Goal: Task Accomplishment & Management: Manage account settings

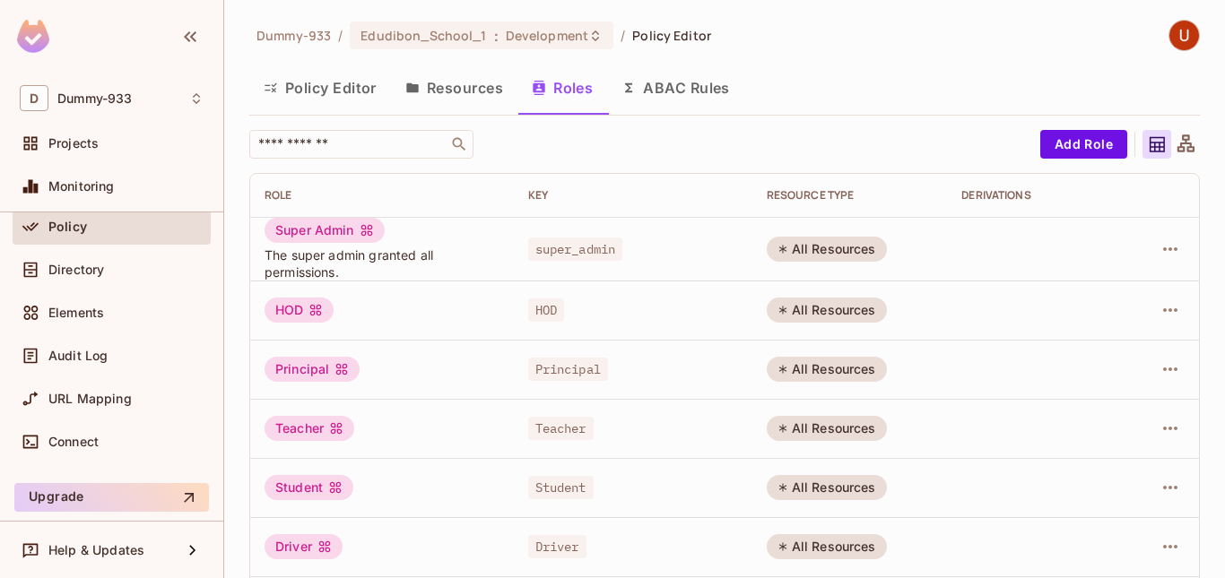
click at [96, 223] on div "Policy" at bounding box center [125, 227] width 155 height 14
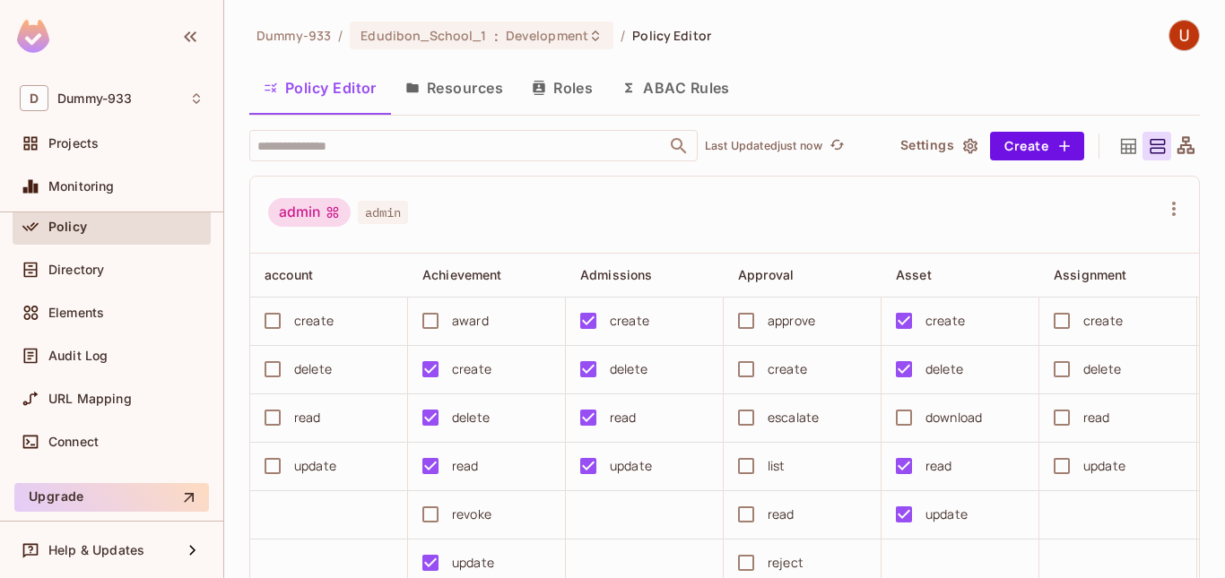
click at [83, 146] on span "Projects" at bounding box center [73, 143] width 50 height 14
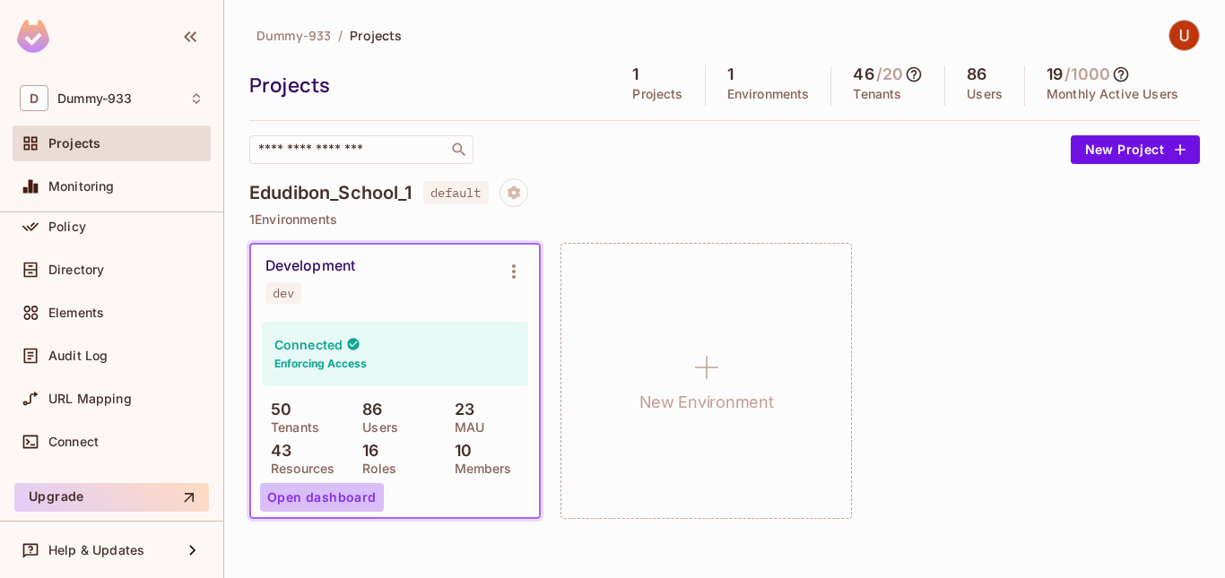
click at [322, 502] on button "Open dashboard" at bounding box center [322, 497] width 124 height 29
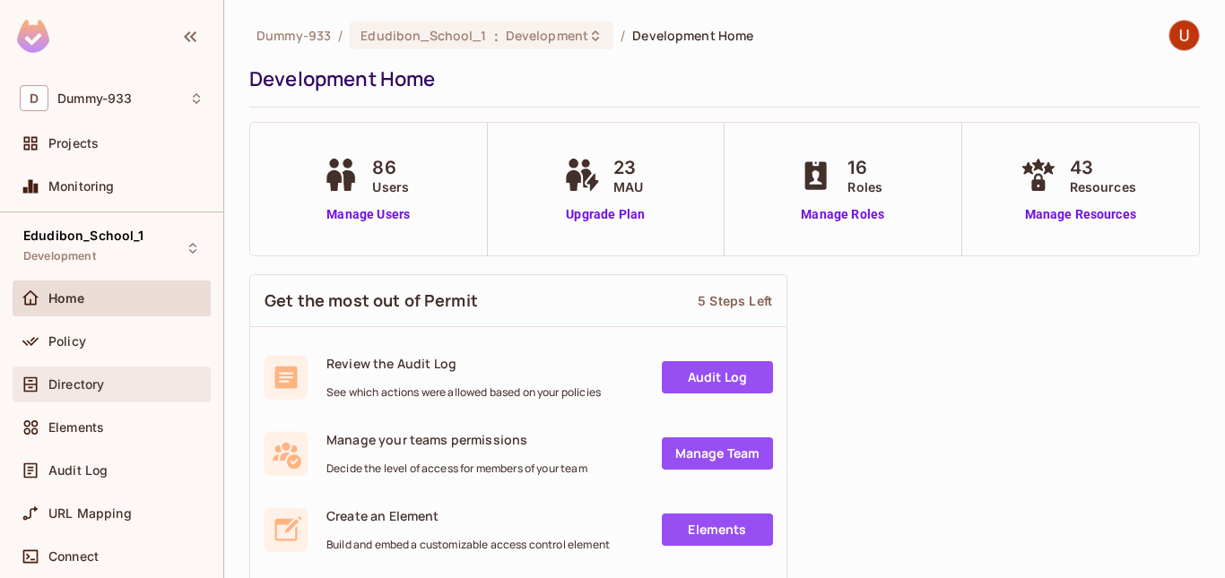
scroll to position [41, 0]
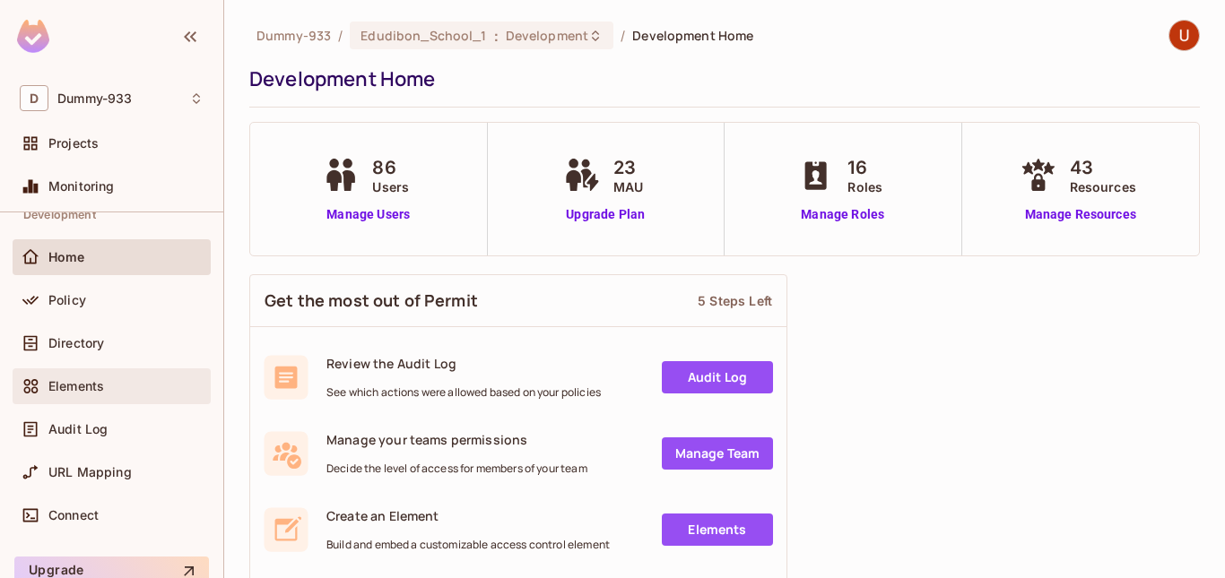
click at [77, 390] on span "Elements" at bounding box center [76, 386] width 56 height 14
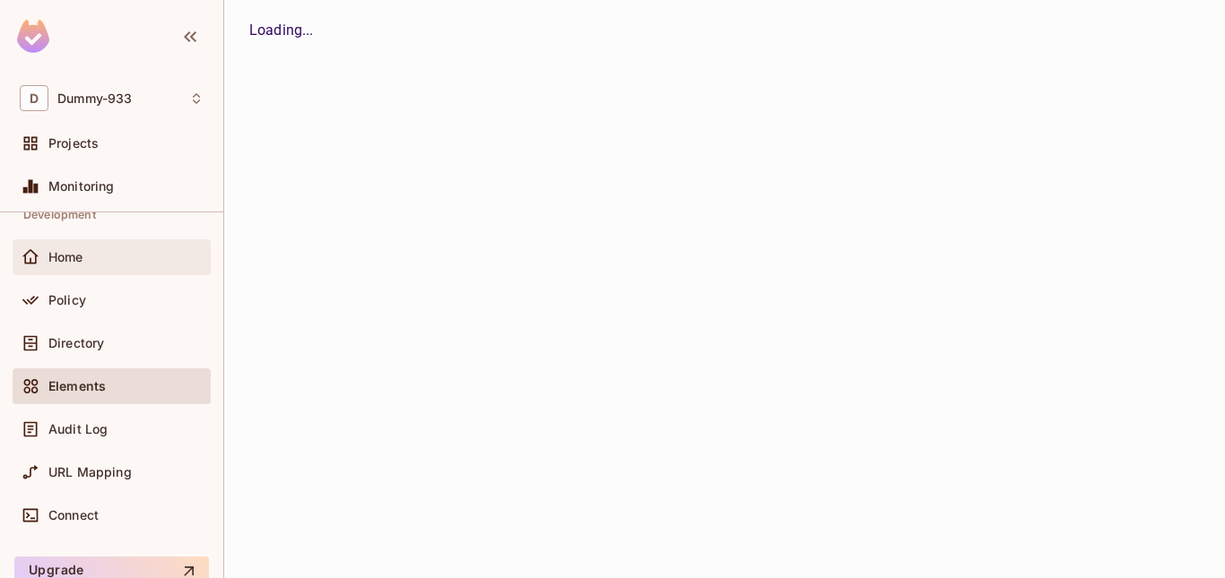
click at [81, 254] on span "Home" at bounding box center [65, 257] width 35 height 14
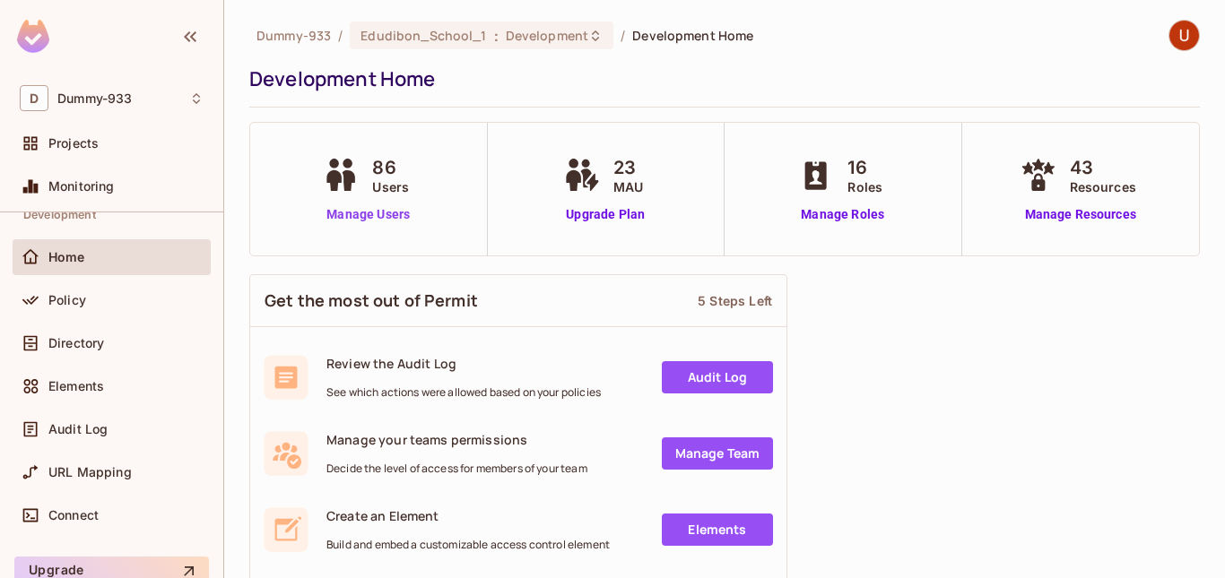
click at [352, 216] on link "Manage Users" at bounding box center [368, 214] width 100 height 19
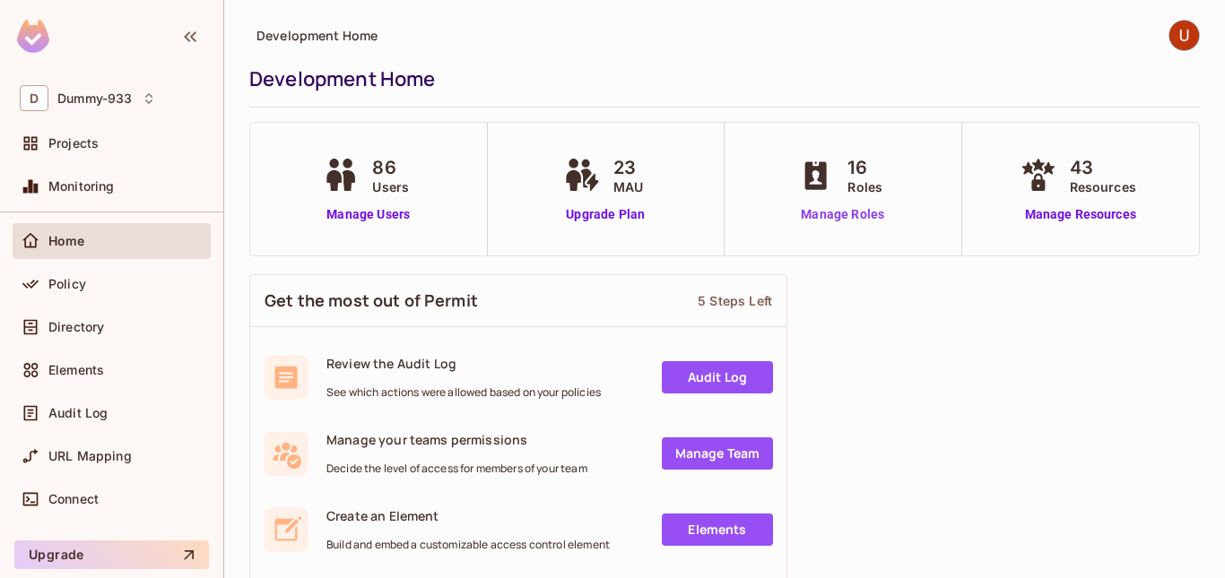
click at [826, 215] on link "Manage Roles" at bounding box center [843, 214] width 98 height 19
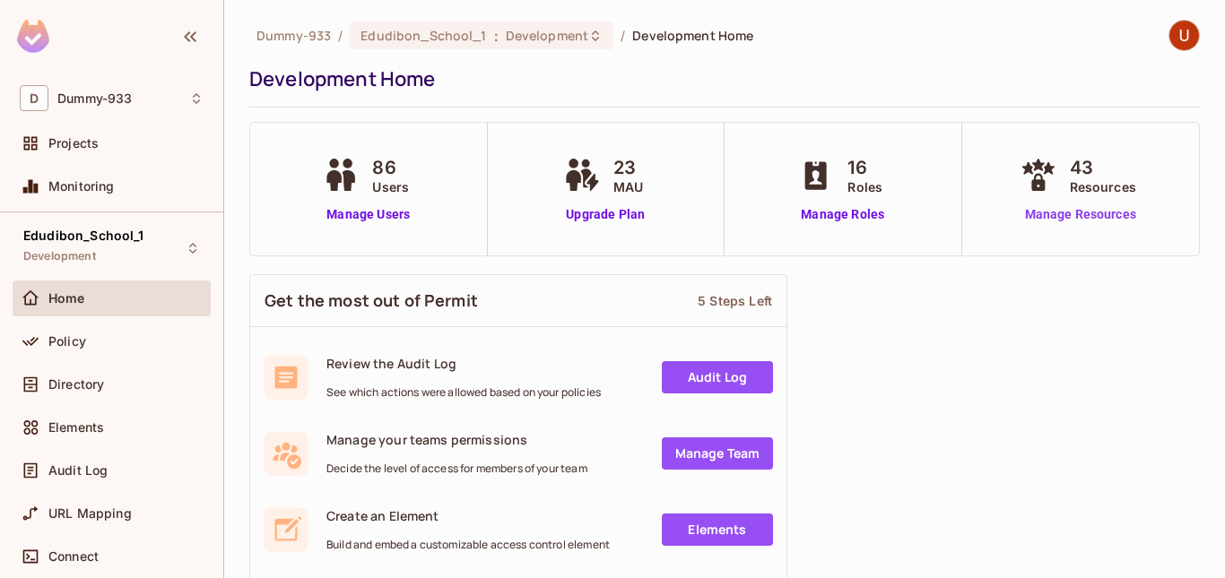
click at [1048, 209] on link "Manage Resources" at bounding box center [1080, 214] width 129 height 19
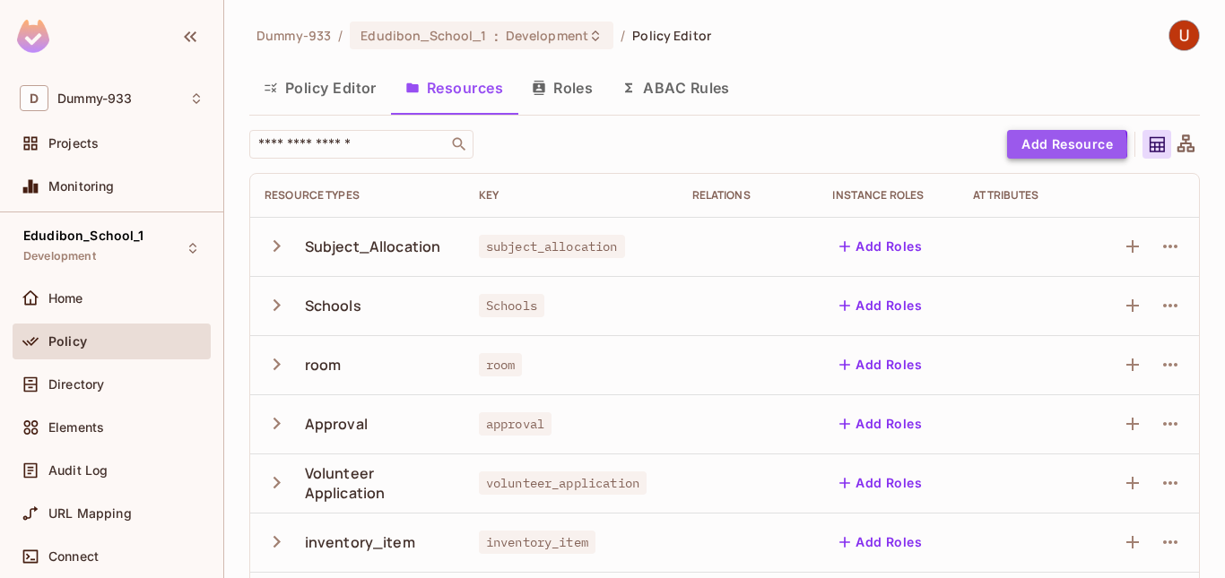
click at [1032, 147] on button "Add Resource" at bounding box center [1067, 144] width 120 height 29
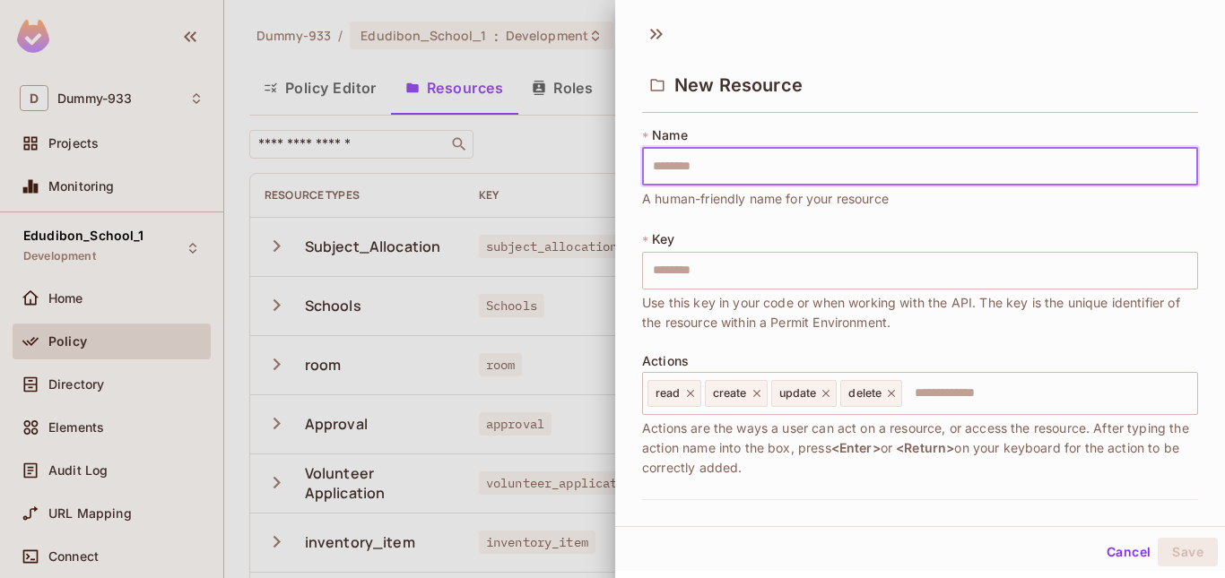
click at [735, 176] on input "text" at bounding box center [920, 167] width 556 height 38
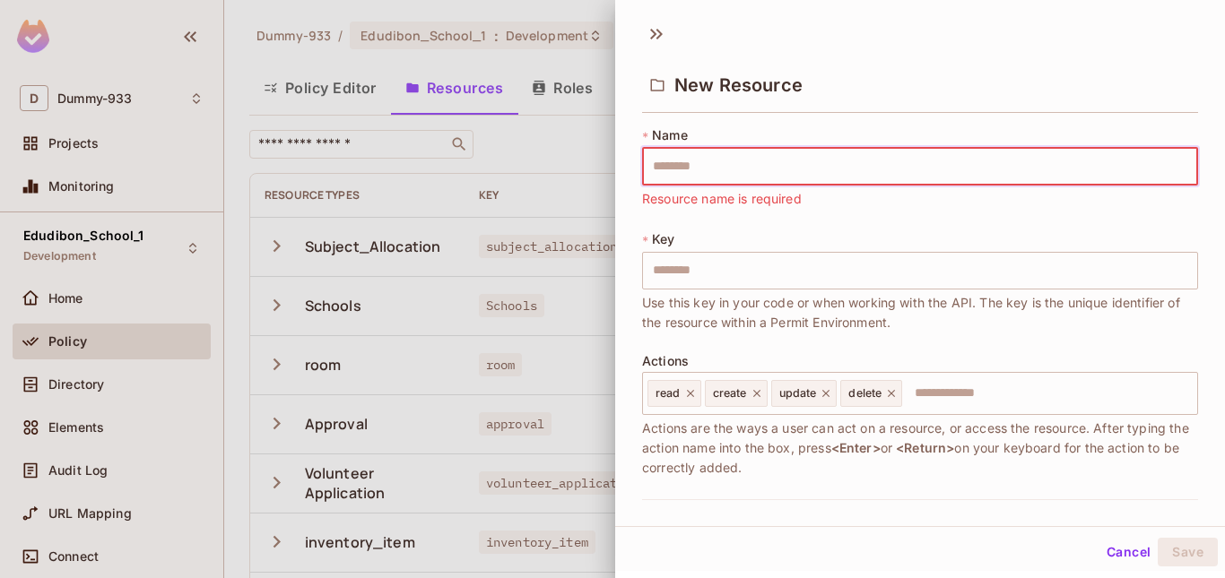
type input "*"
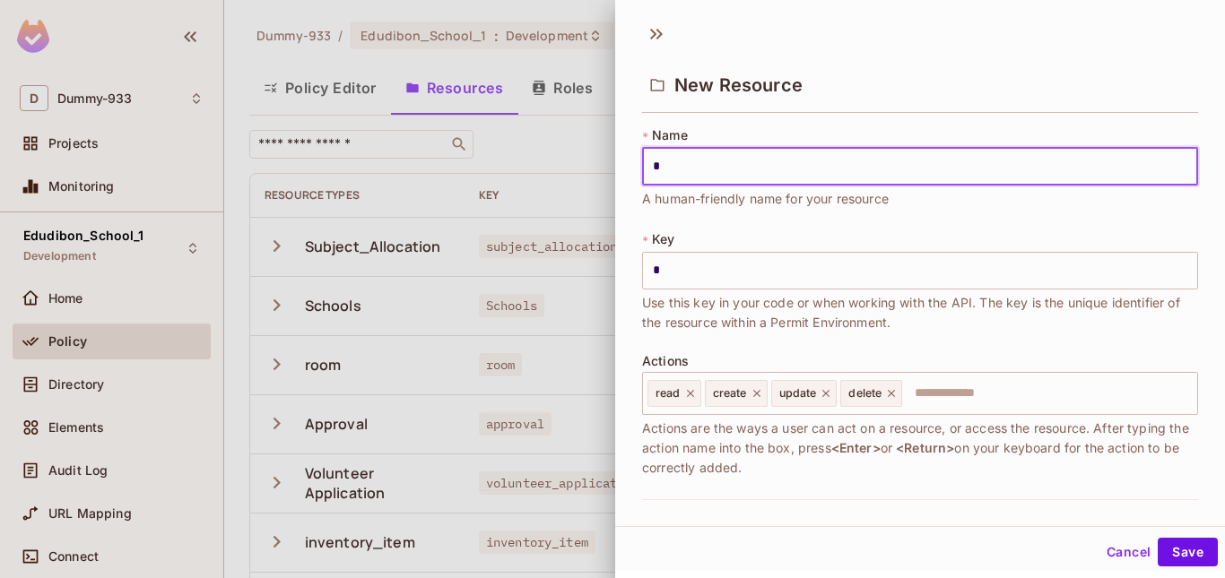
type input "**"
type input "***"
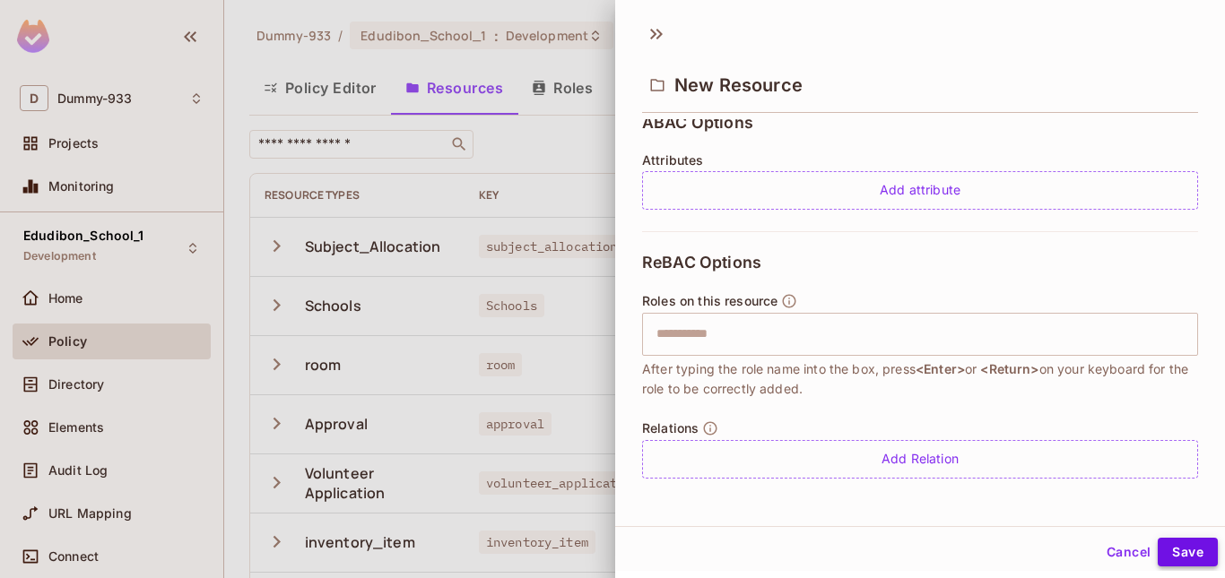
type input "***"
click at [1159, 551] on button "Save" at bounding box center [1188, 552] width 60 height 29
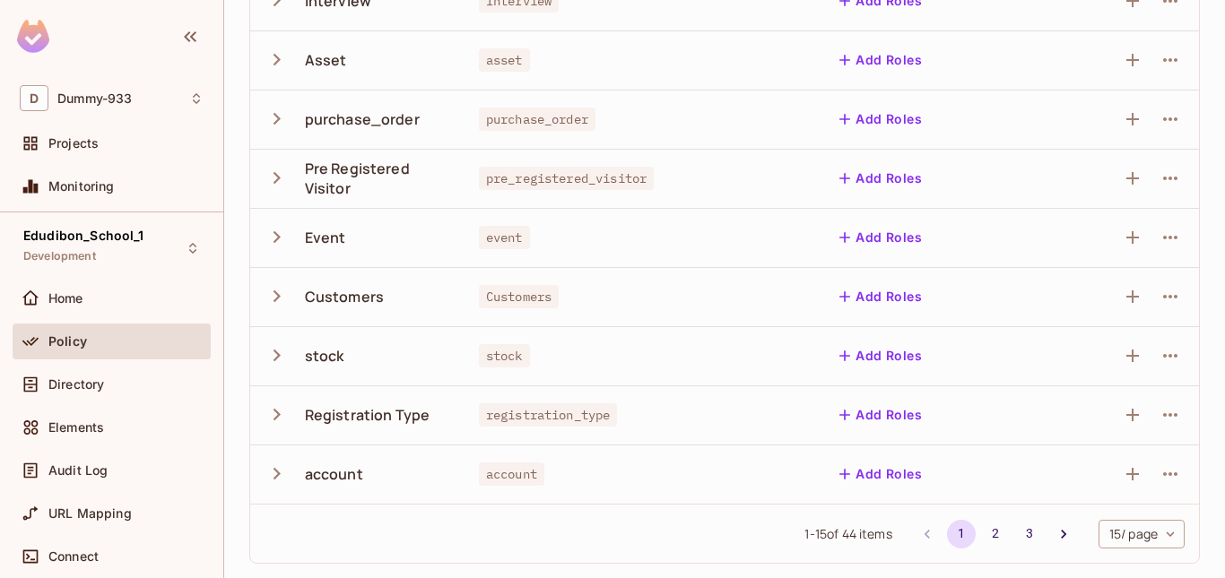
scroll to position [601, 0]
click at [1018, 535] on button "3" at bounding box center [1029, 534] width 29 height 29
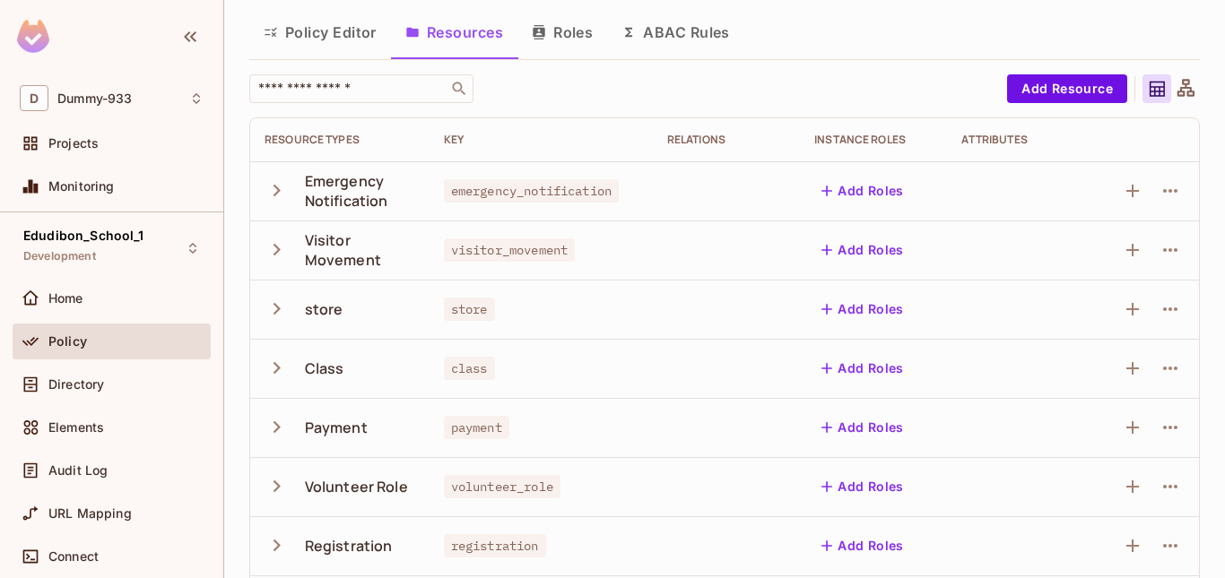
scroll to position [0, 0]
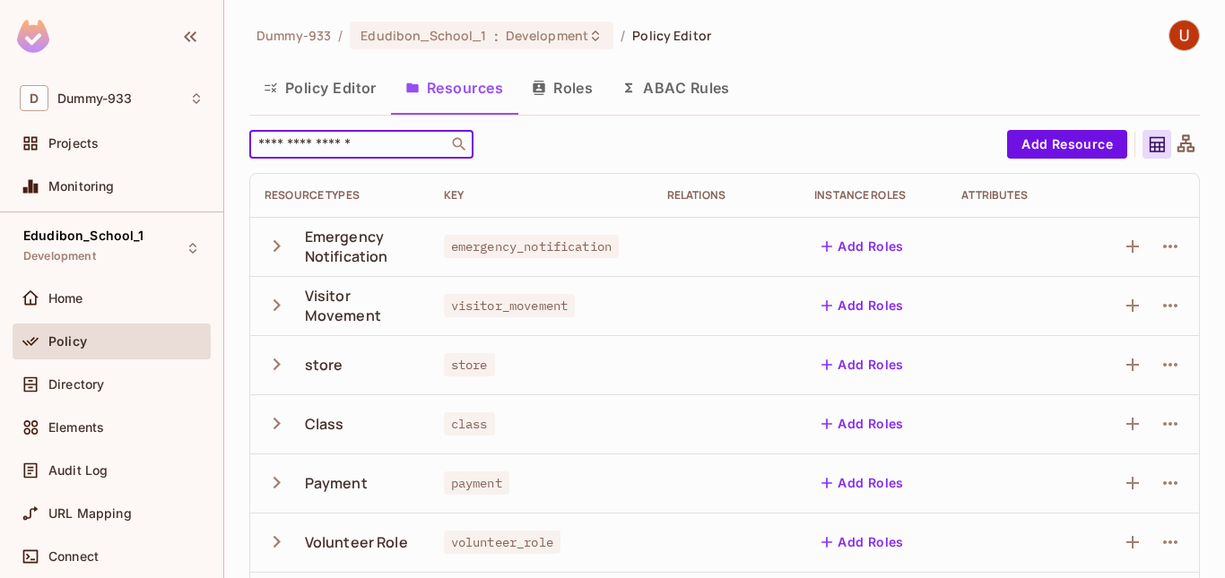
click at [350, 142] on input "text" at bounding box center [349, 144] width 188 height 18
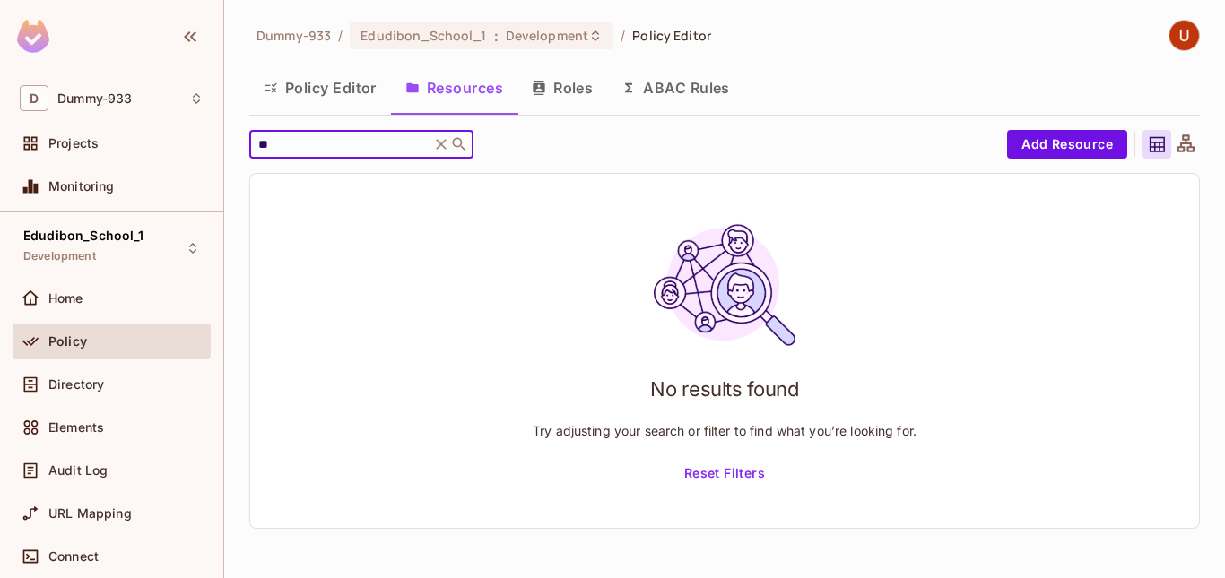
type input "*"
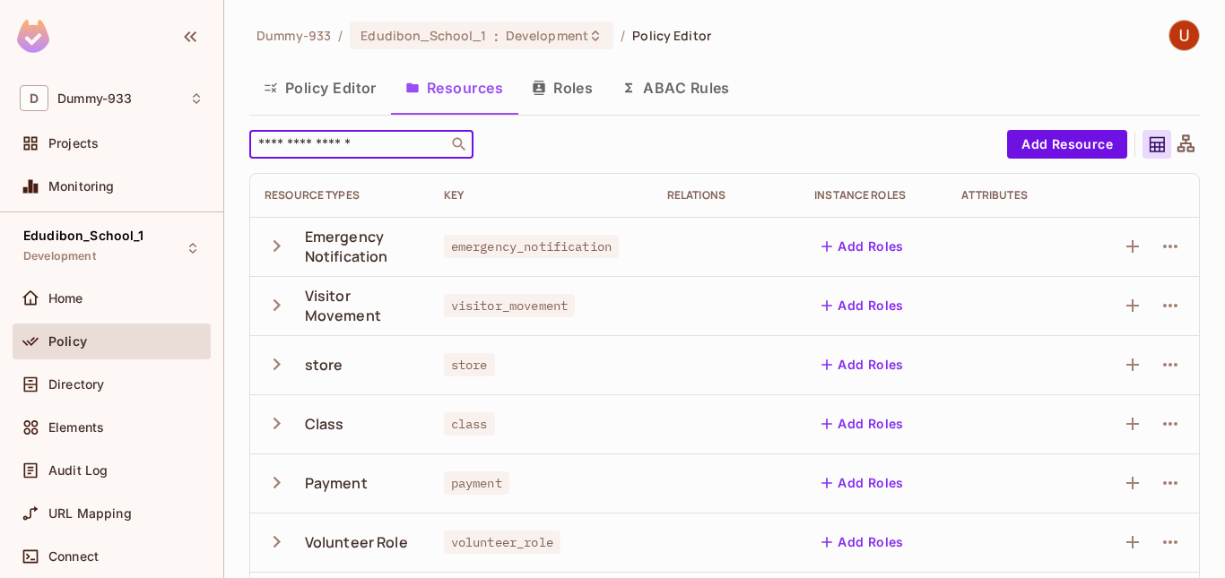
click at [229, 204] on div "Dummy-933 / Edudibon_School_1 : Development / Policy Editor Policy Editor Resou…" at bounding box center [724, 289] width 1001 height 578
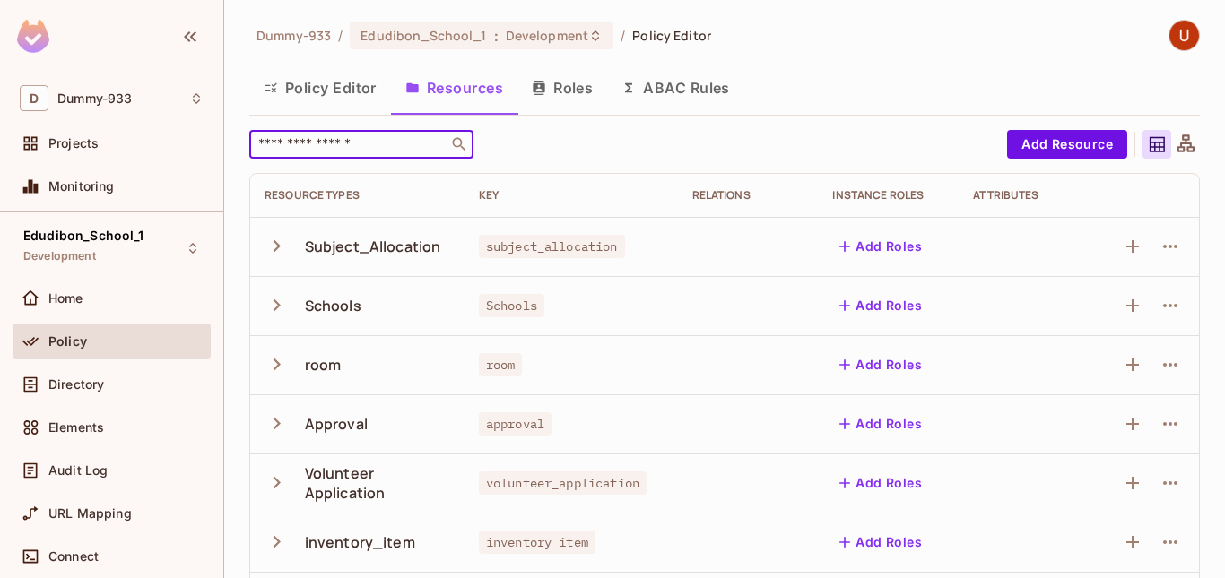
click at [306, 141] on input "text" at bounding box center [349, 144] width 188 height 18
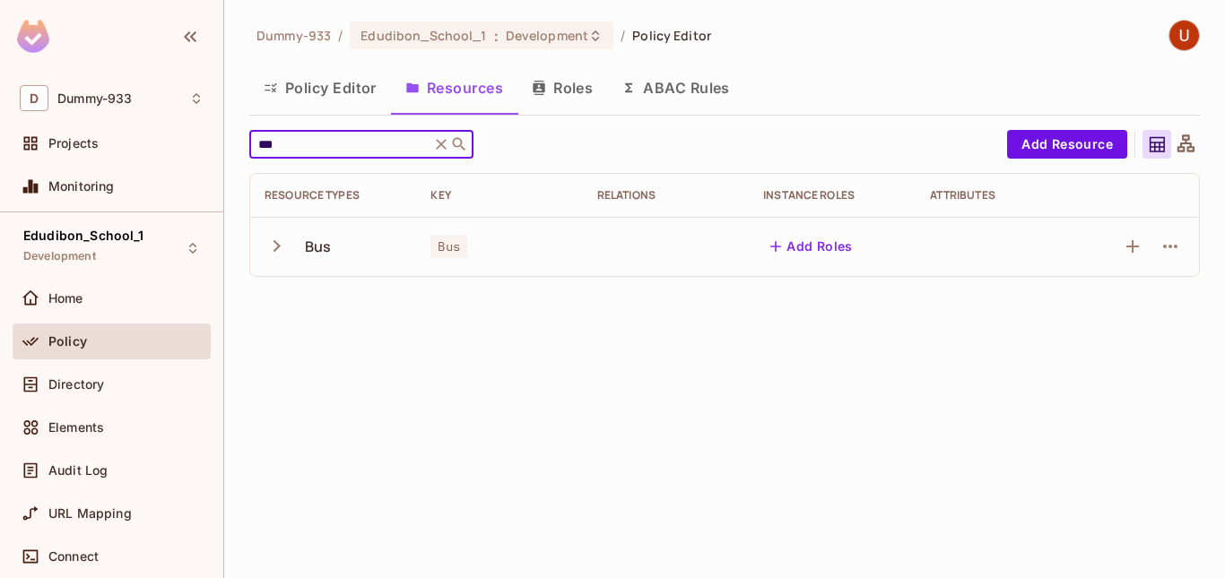
type input "***"
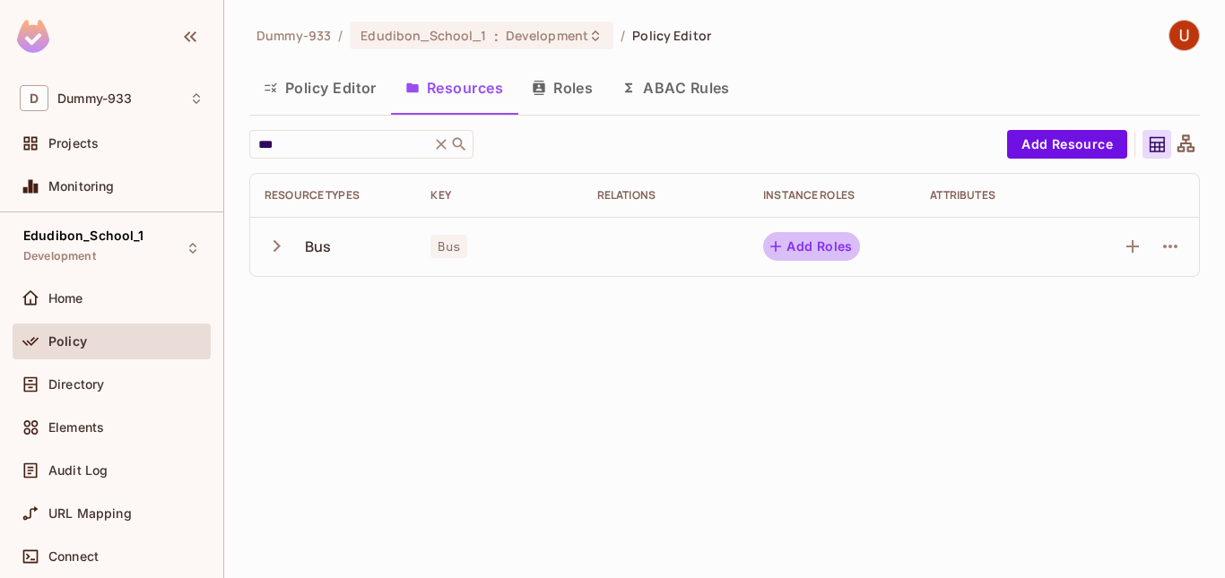
click at [829, 239] on button "Add Roles" at bounding box center [811, 246] width 97 height 29
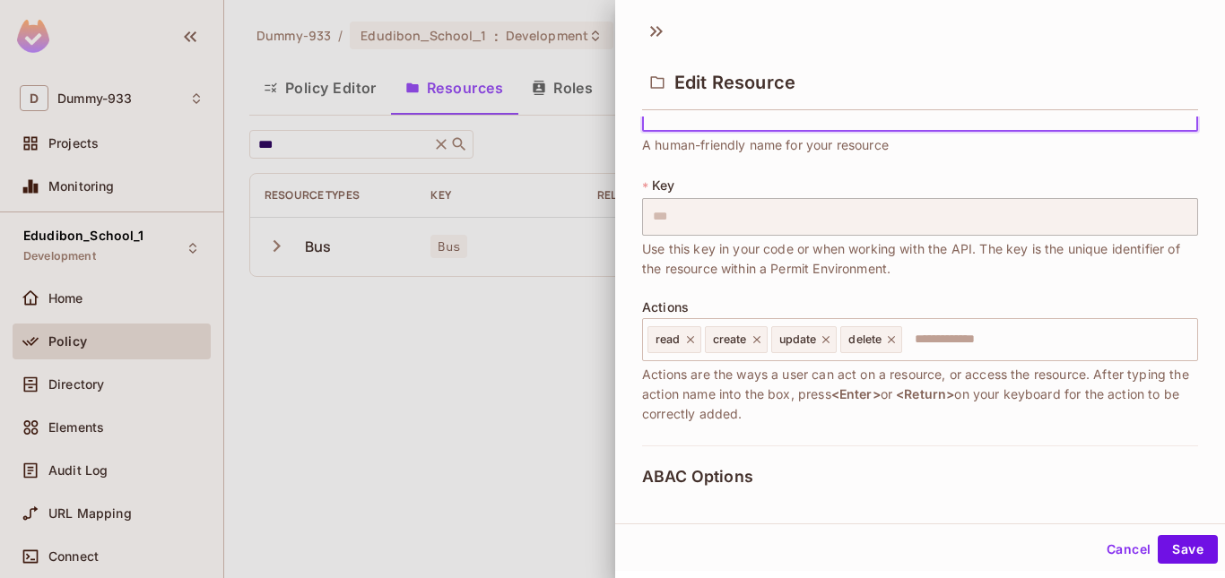
scroll to position [408, 0]
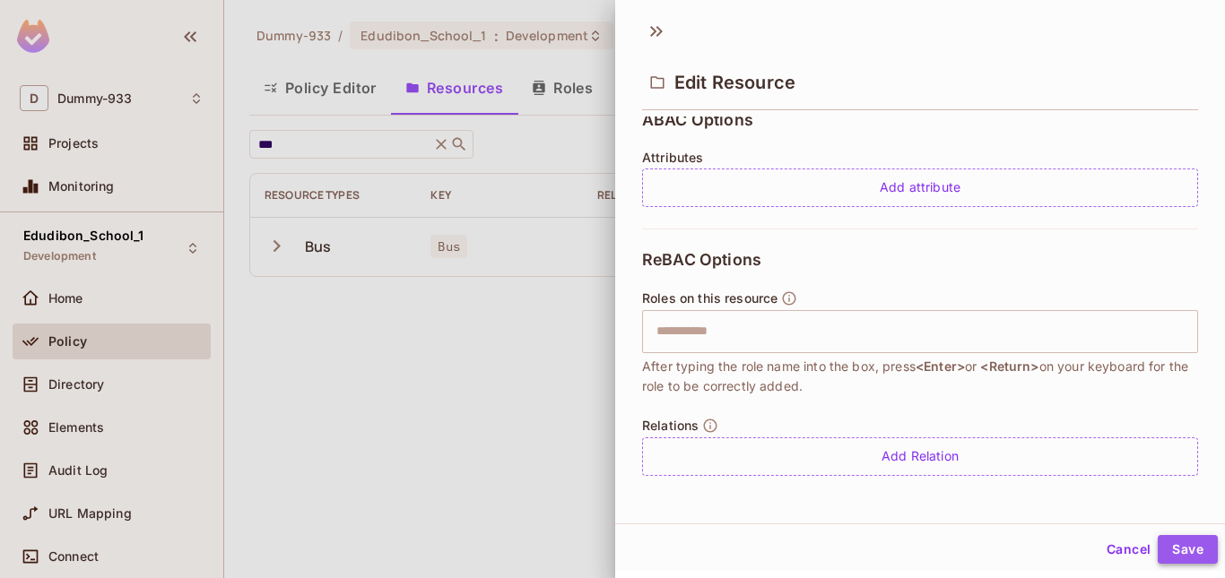
click at [1161, 543] on button "Save" at bounding box center [1188, 549] width 60 height 29
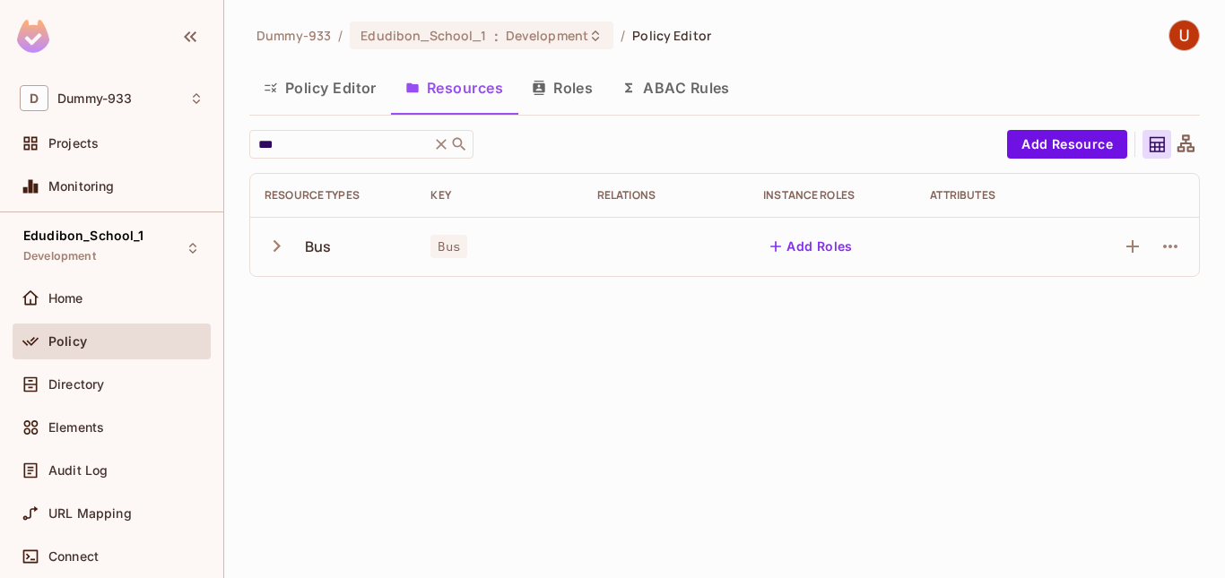
click at [272, 244] on icon "button" at bounding box center [277, 246] width 24 height 24
click at [1161, 255] on icon "button" at bounding box center [1171, 247] width 22 height 22
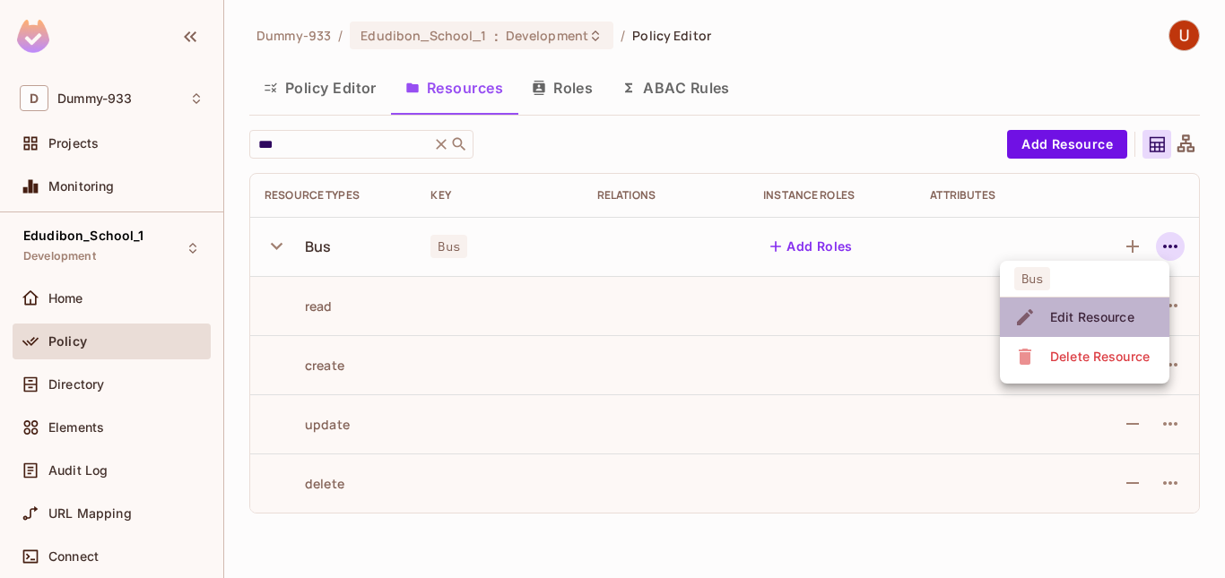
click at [1098, 313] on div "Edit Resource" at bounding box center [1092, 318] width 84 height 18
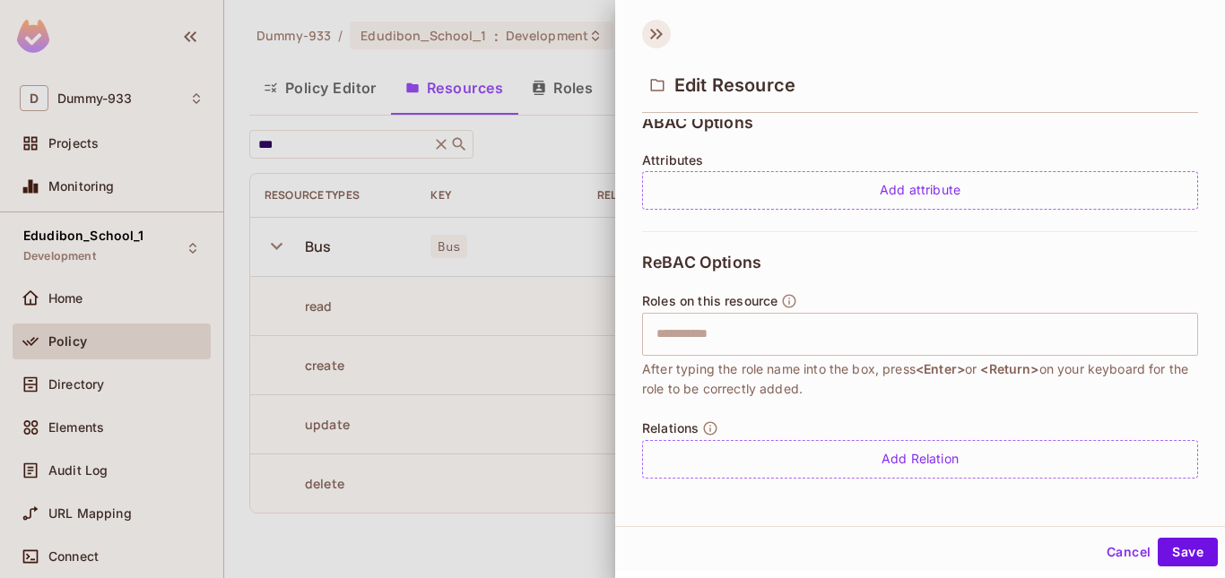
click at [659, 43] on icon at bounding box center [656, 34] width 29 height 29
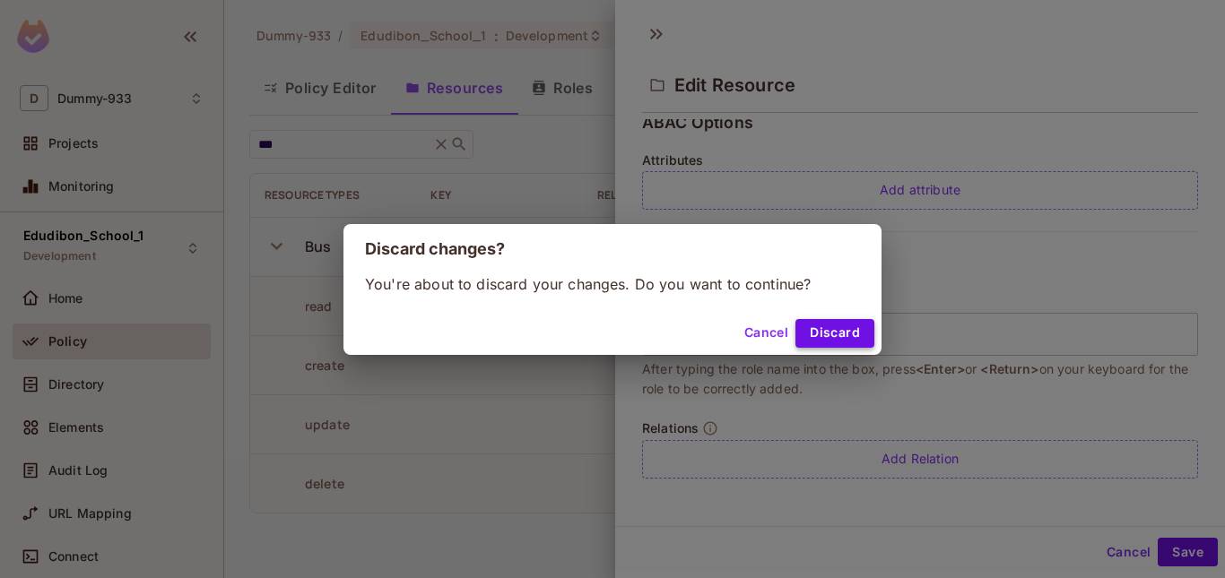
click at [831, 332] on button "Discard" at bounding box center [834, 333] width 79 height 29
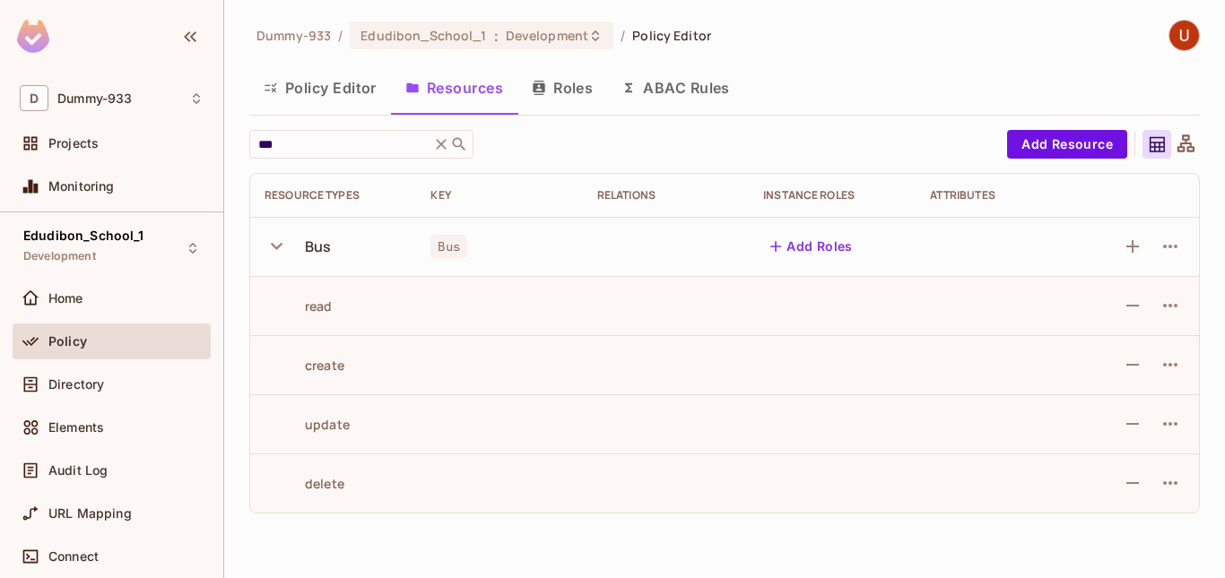
click at [556, 88] on button "Roles" at bounding box center [562, 87] width 90 height 45
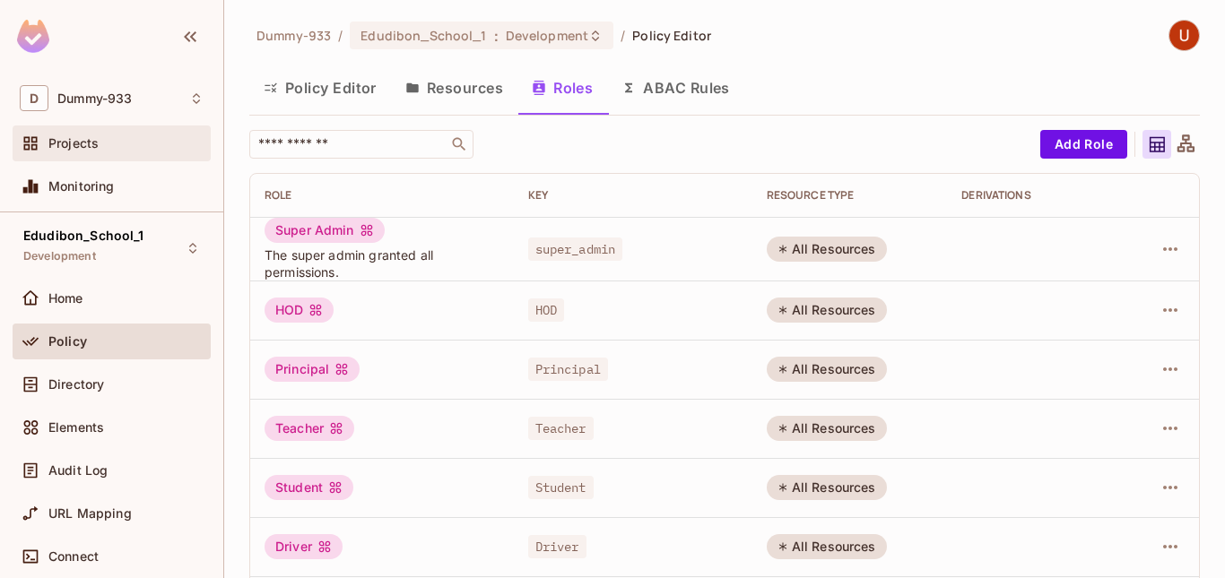
click at [69, 149] on span "Projects" at bounding box center [73, 143] width 50 height 14
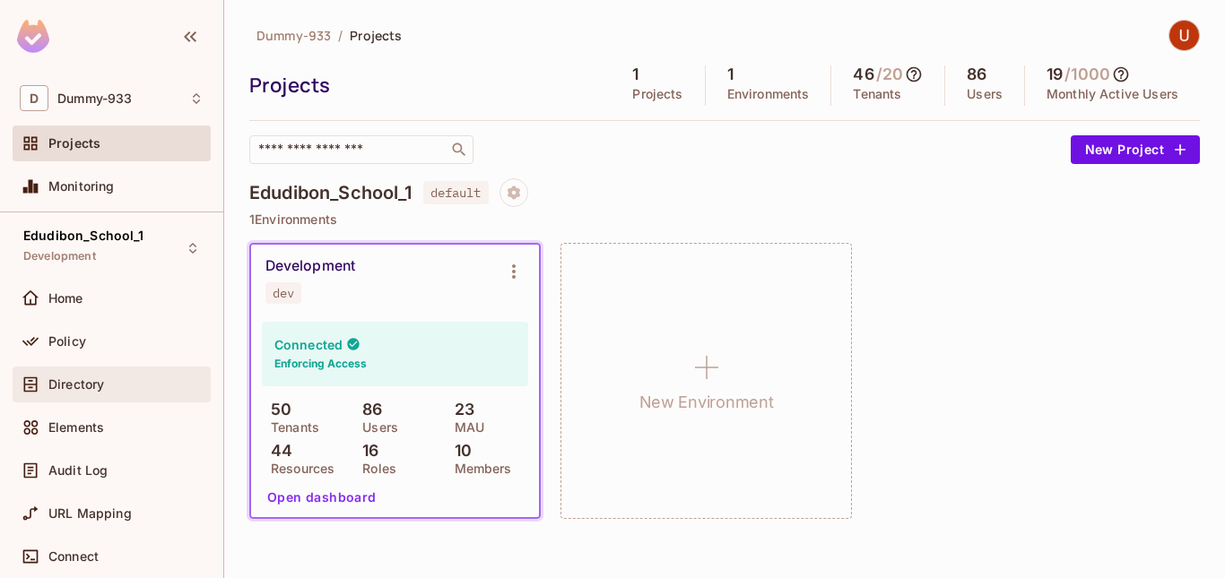
scroll to position [4, 0]
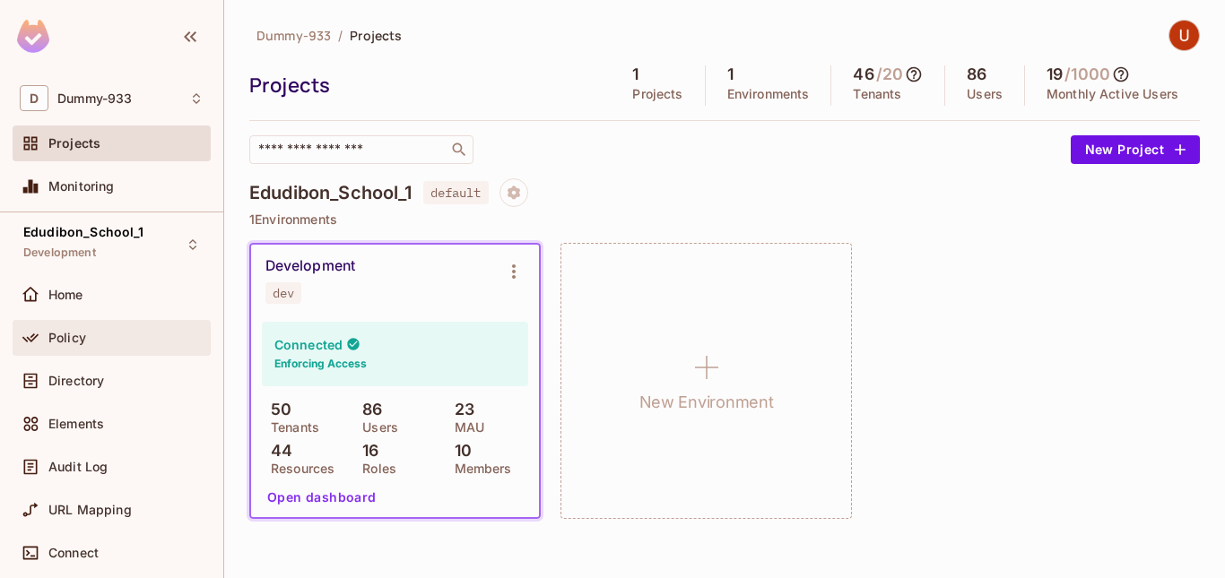
click at [65, 342] on span "Policy" at bounding box center [67, 338] width 38 height 14
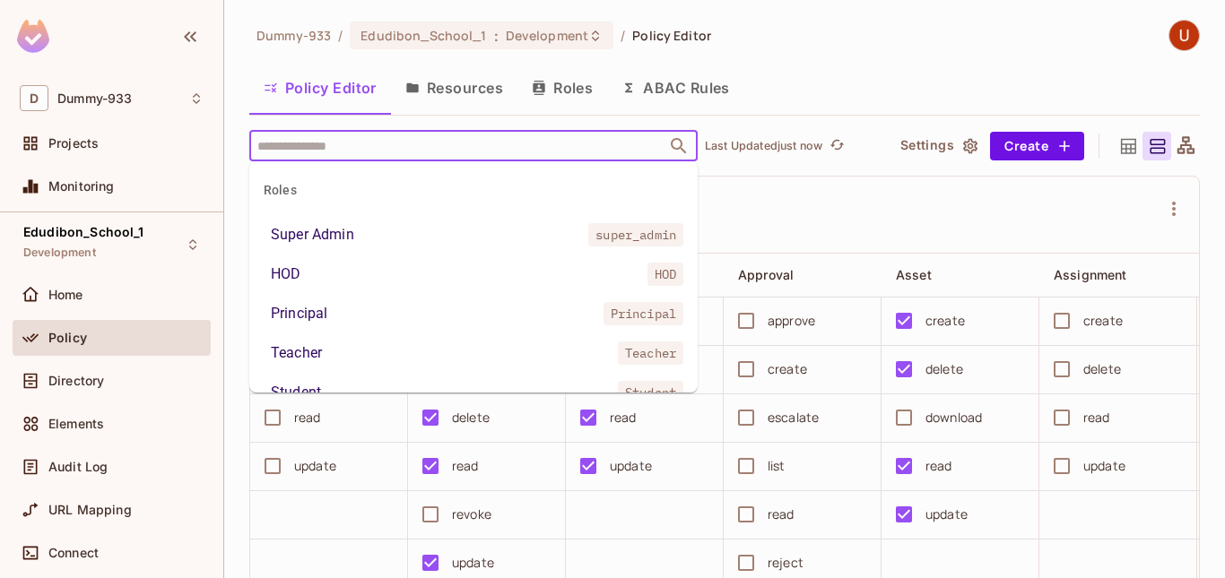
click at [426, 136] on input "text" at bounding box center [458, 145] width 410 height 31
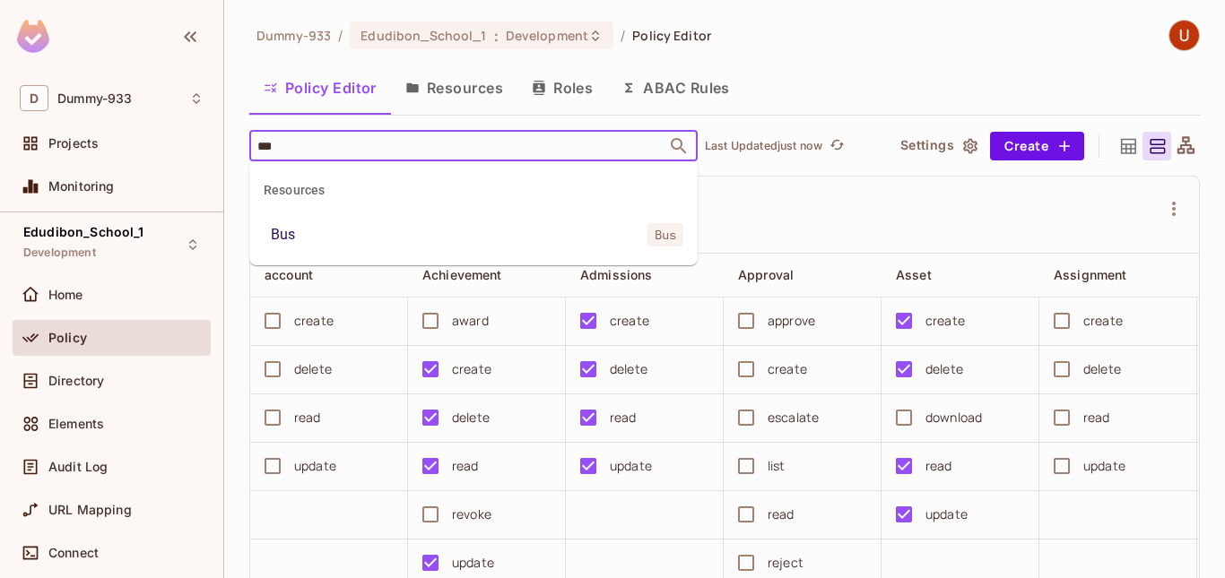
type input "***"
click at [300, 226] on li "Bus Bus" at bounding box center [473, 235] width 448 height 32
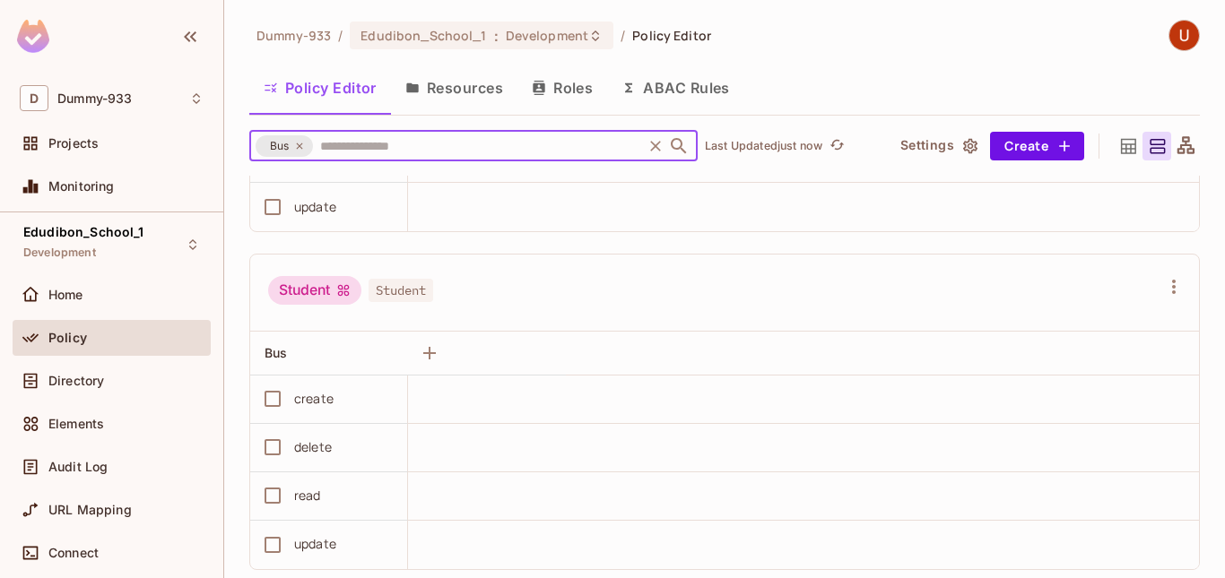
scroll to position [3614, 0]
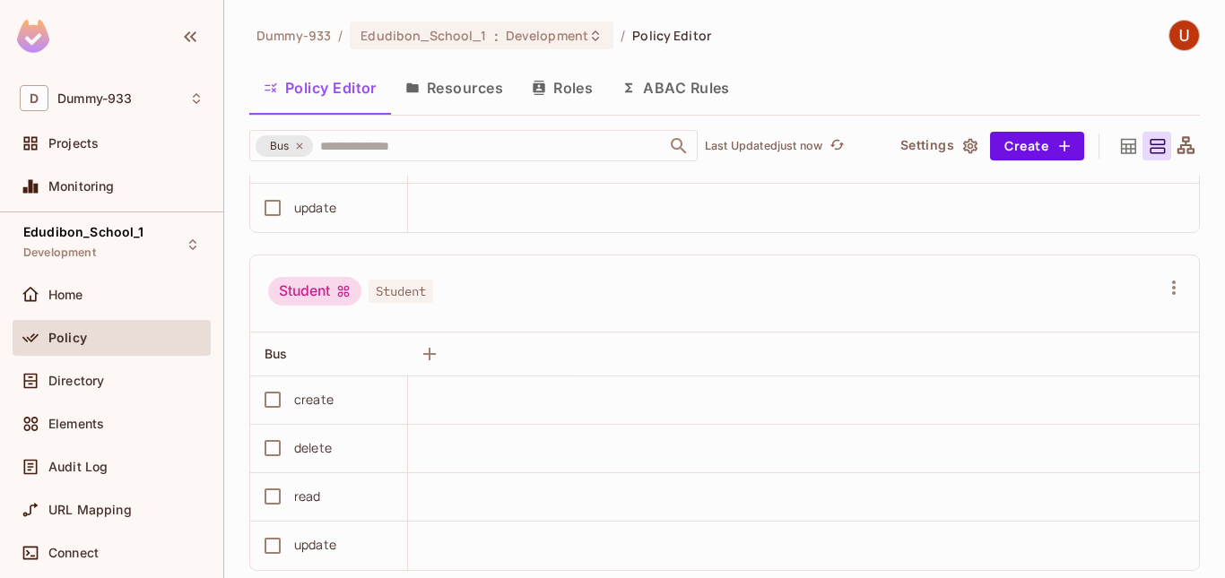
click at [561, 87] on button "Roles" at bounding box center [562, 87] width 90 height 45
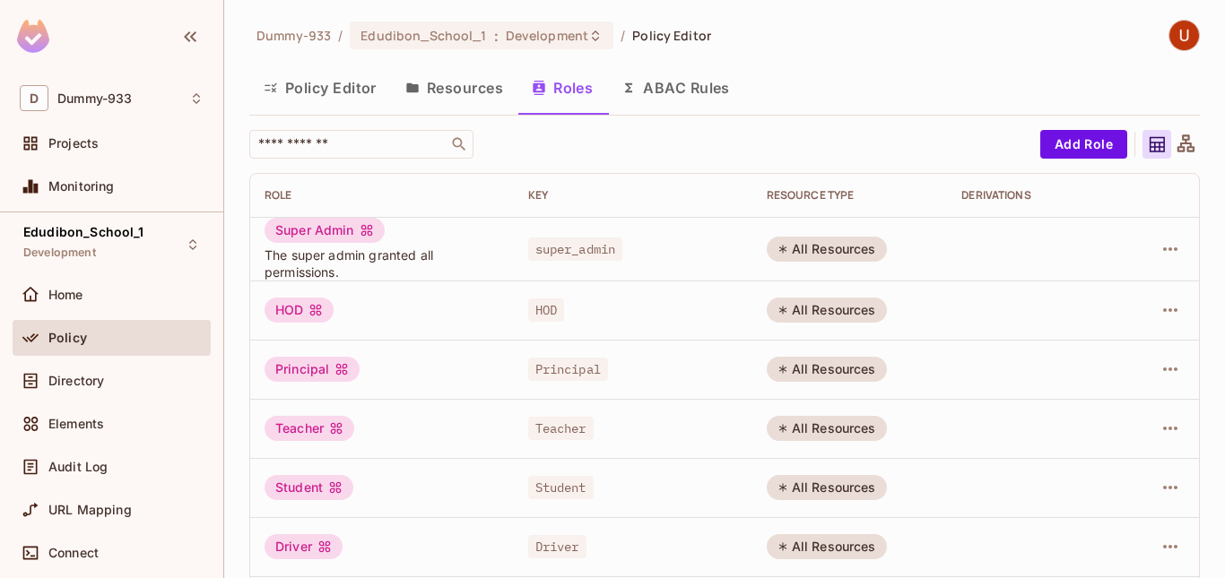
click at [86, 352] on div "Policy" at bounding box center [112, 338] width 198 height 36
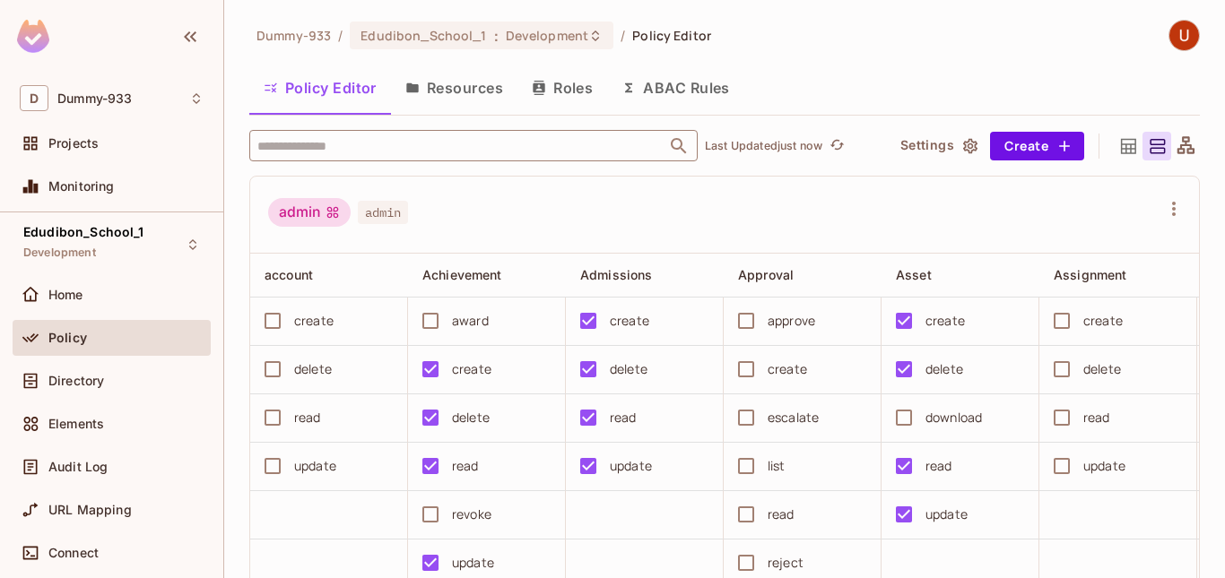
click at [339, 151] on input "text" at bounding box center [458, 145] width 410 height 31
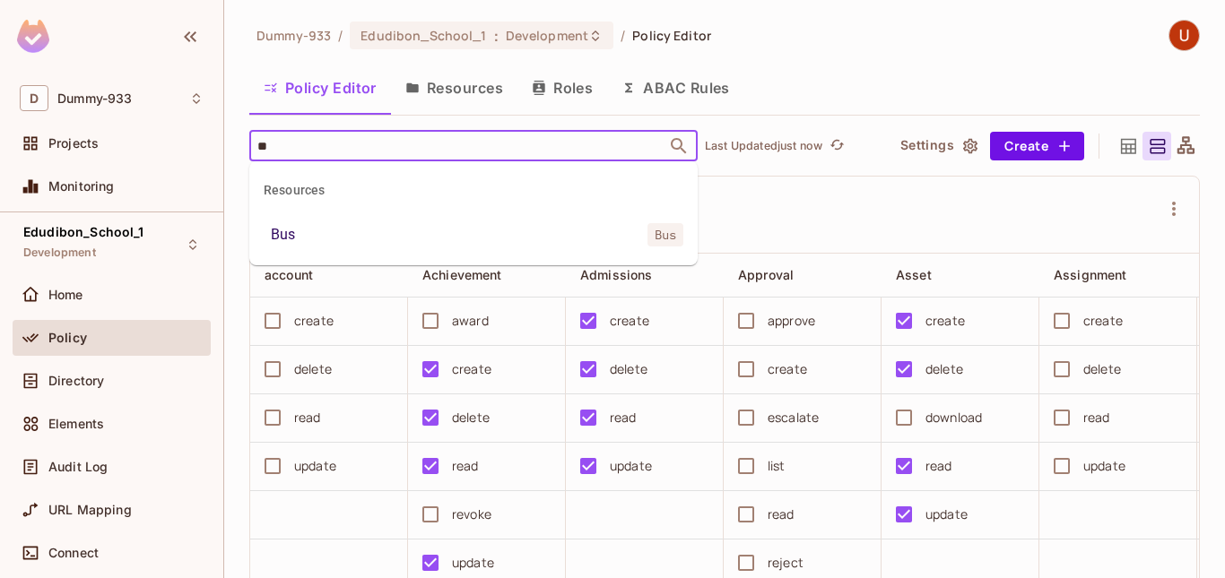
type input "***"
click at [294, 227] on div "Bus" at bounding box center [283, 235] width 24 height 22
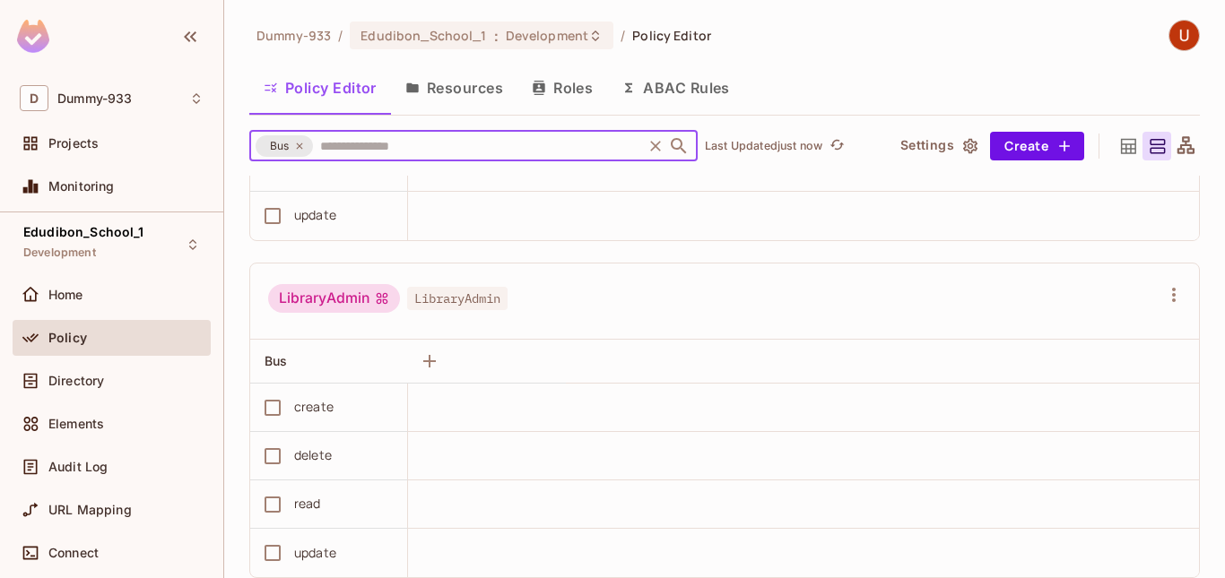
scroll to position [3227, 0]
